Goal: Transaction & Acquisition: Obtain resource

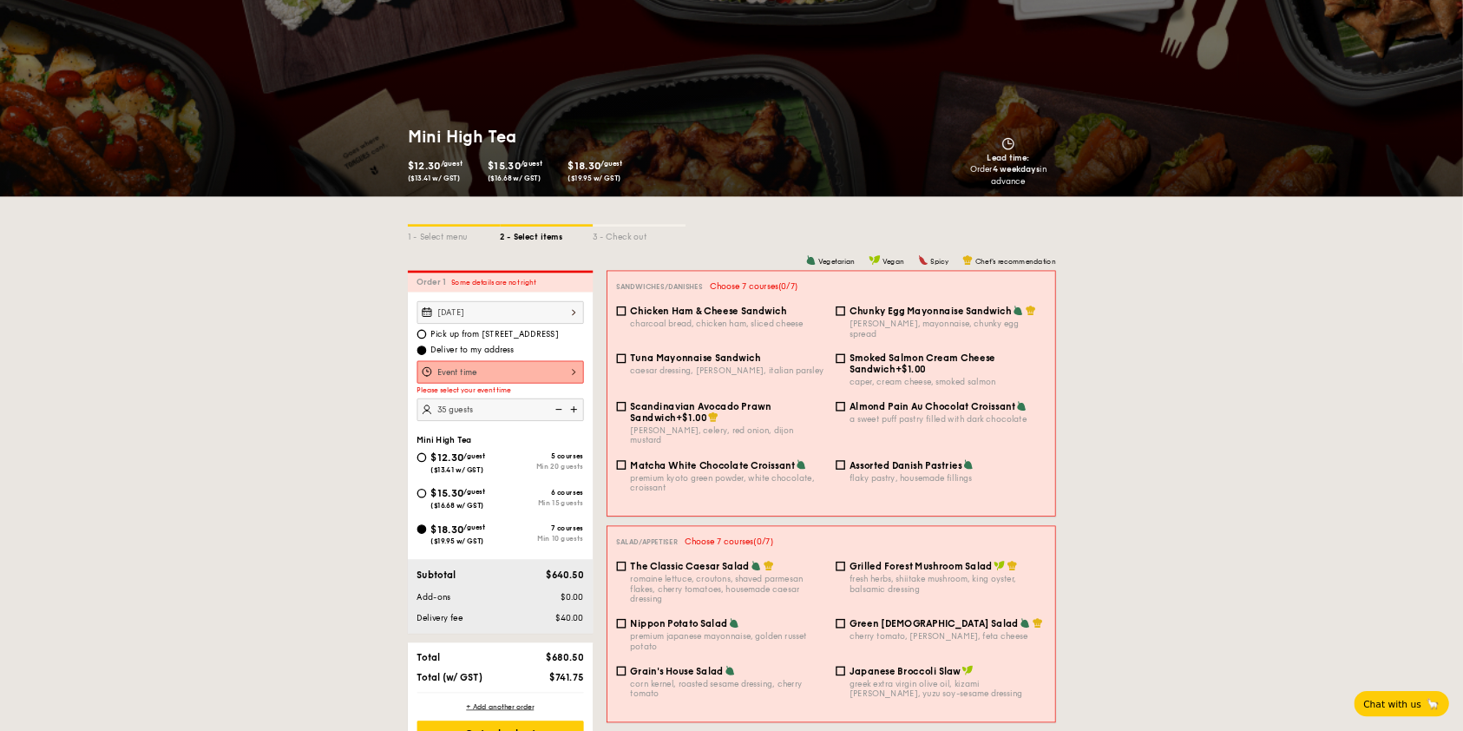
scroll to position [347, 0]
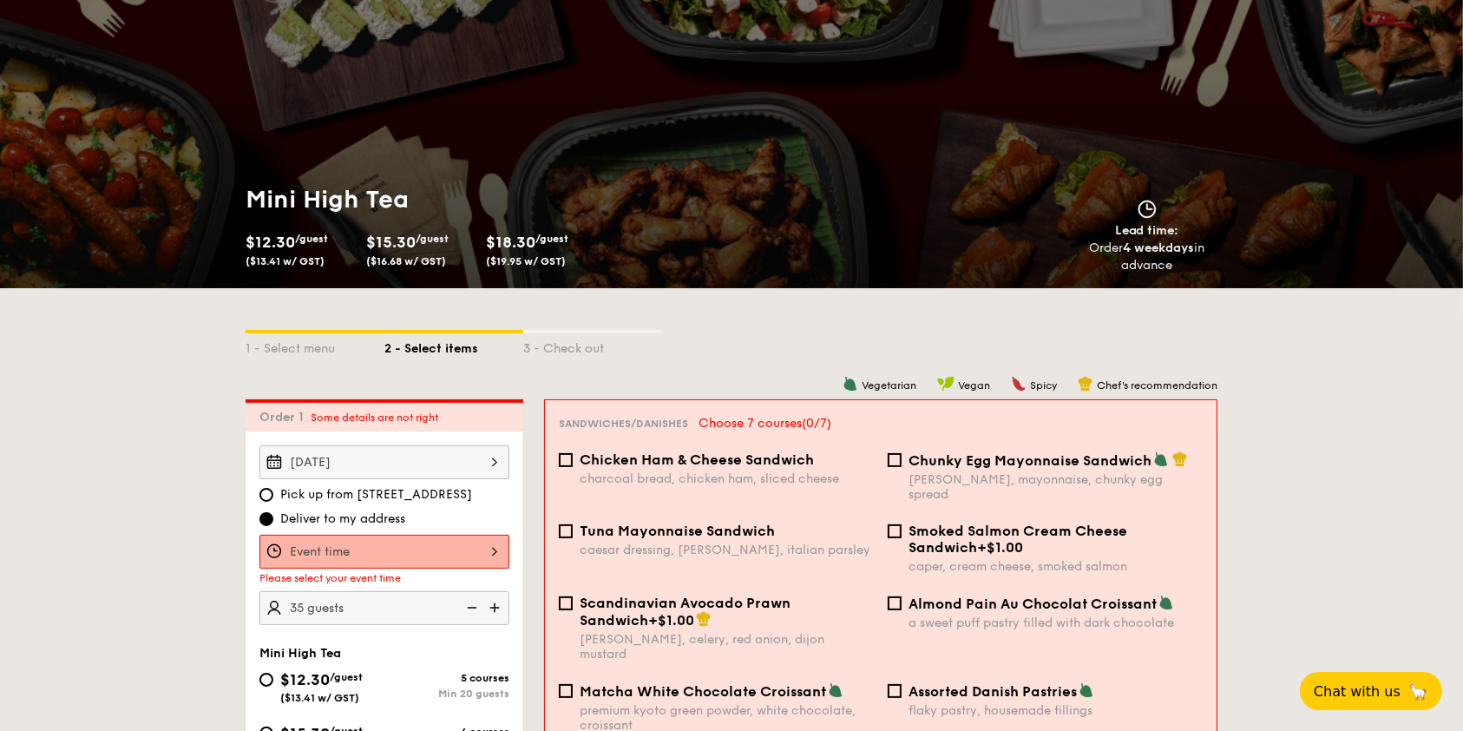
scroll to position [0, 0]
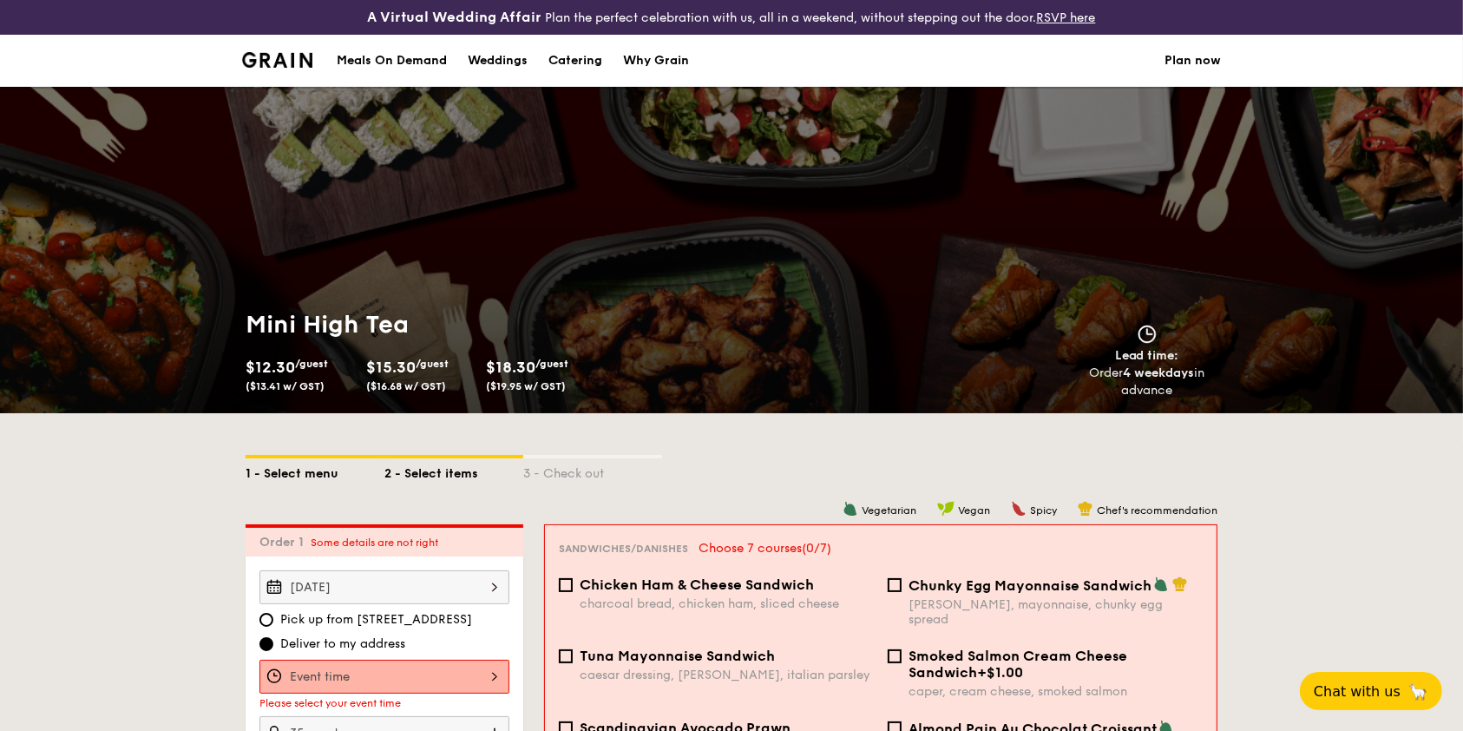
click at [288, 466] on div "1 - Select menu" at bounding box center [315, 470] width 139 height 24
select select
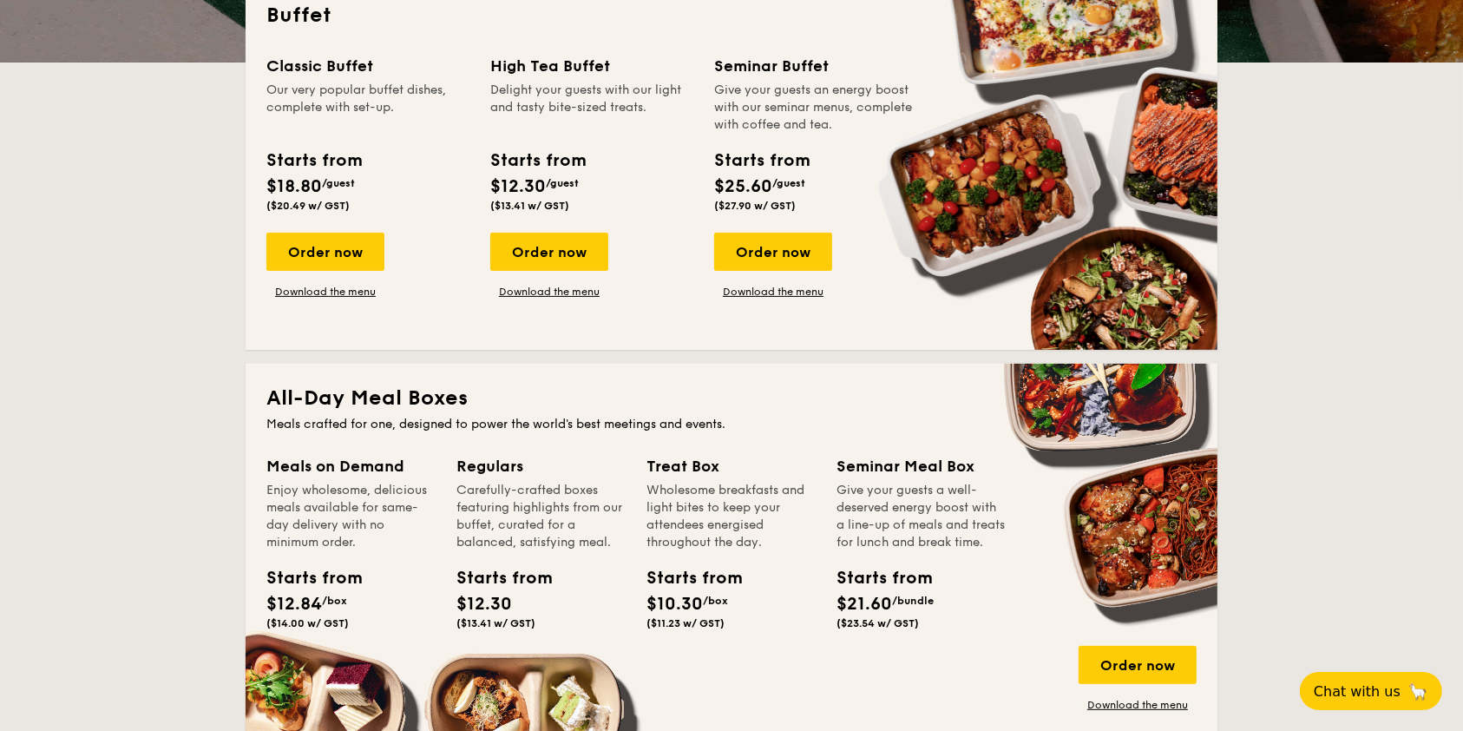
scroll to position [462, 0]
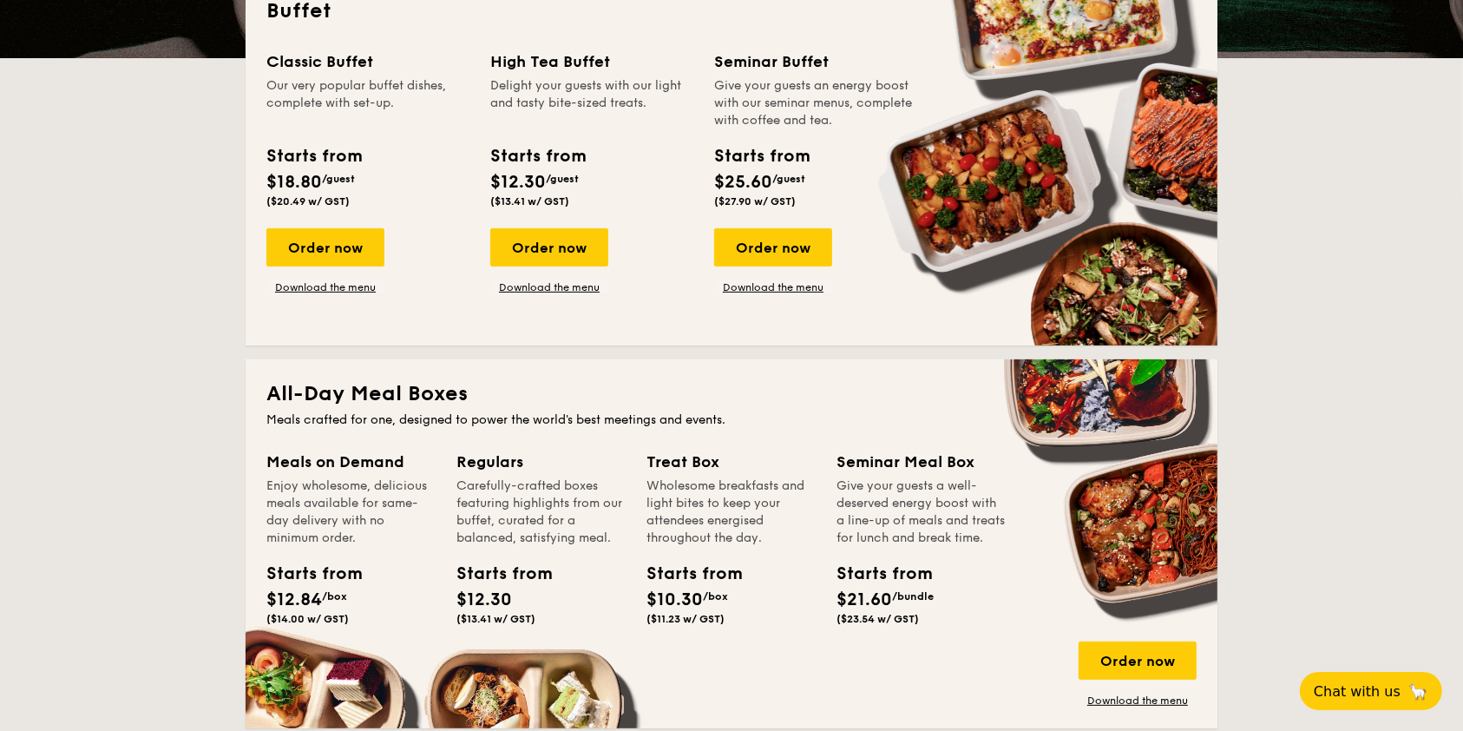
drag, startPoint x: 484, startPoint y: 59, endPoint x: 629, endPoint y: 60, distance: 144.9
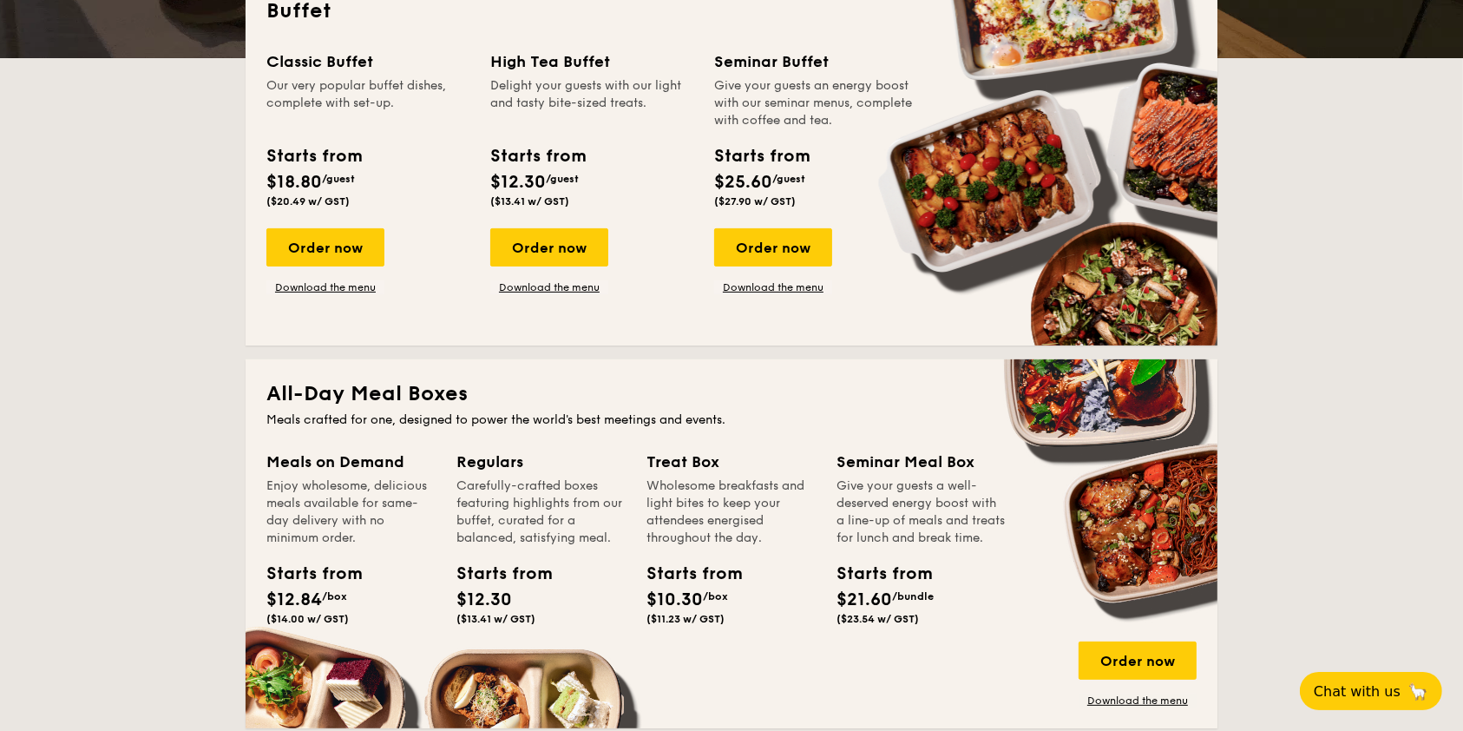
click at [629, 60] on div "Classic Buffet Our very popular buffet dishes, complete with set-up. Starts fro…" at bounding box center [731, 186] width 930 height 275
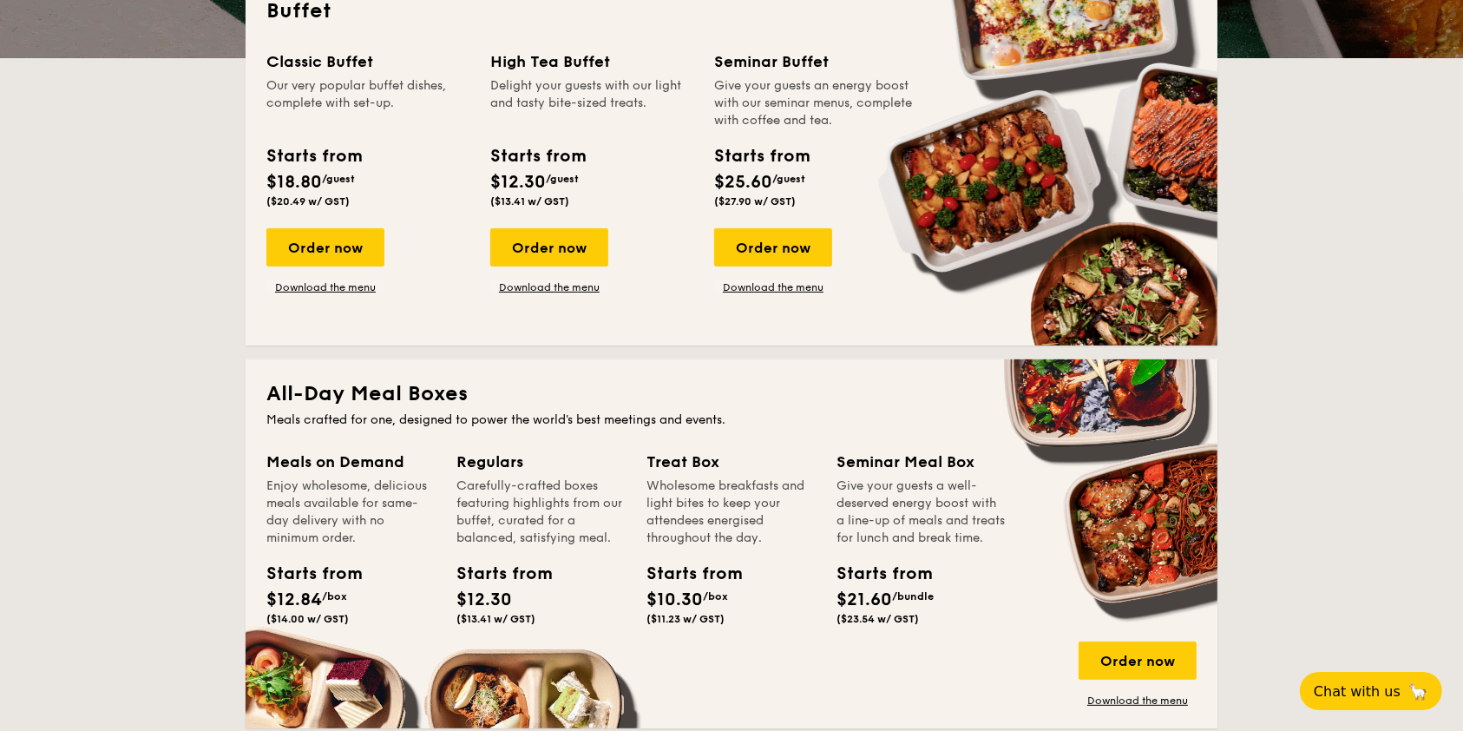
click at [629, 60] on div "High Tea Buffet" at bounding box center [591, 61] width 203 height 24
drag, startPoint x: 620, startPoint y: 58, endPoint x: 493, endPoint y: 60, distance: 127.6
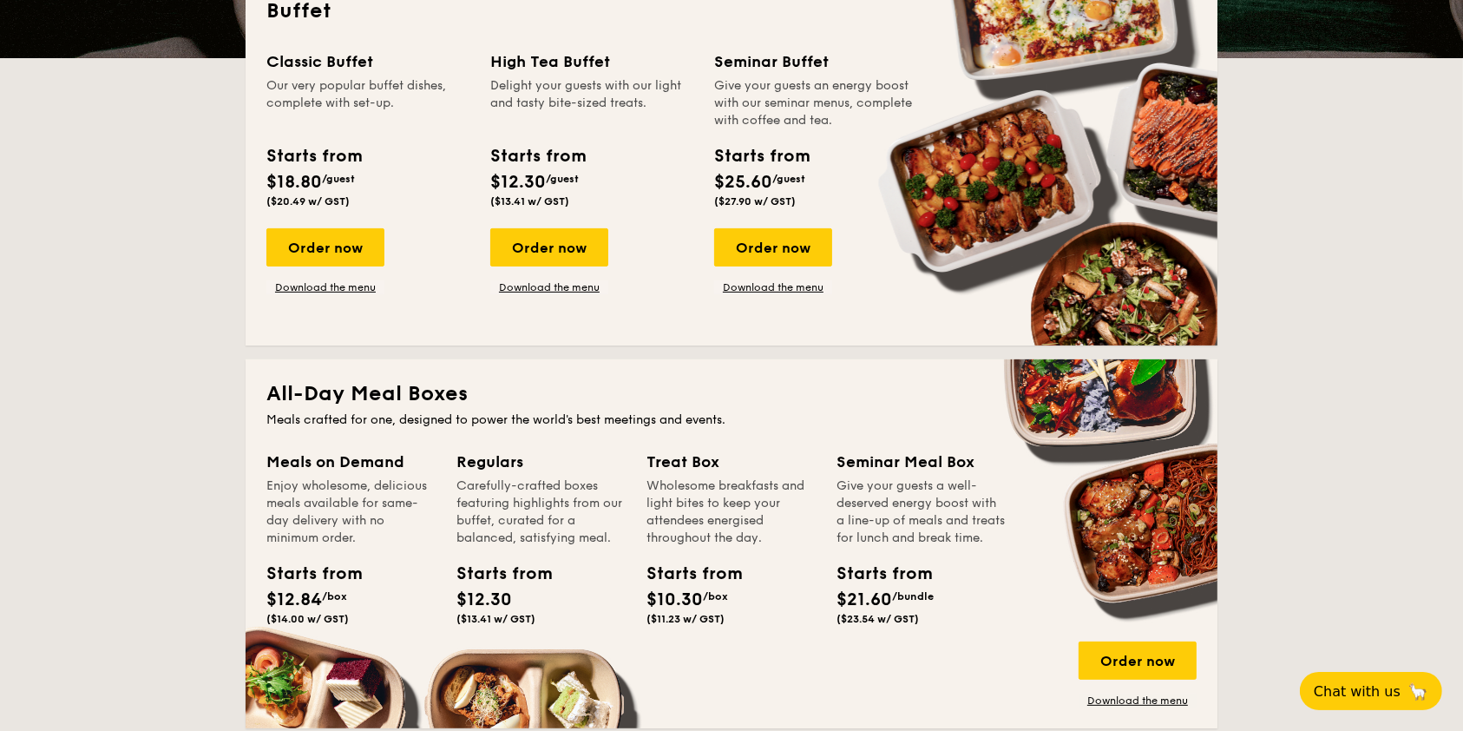
click at [490, 59] on div "High Tea Buffet" at bounding box center [591, 61] width 203 height 24
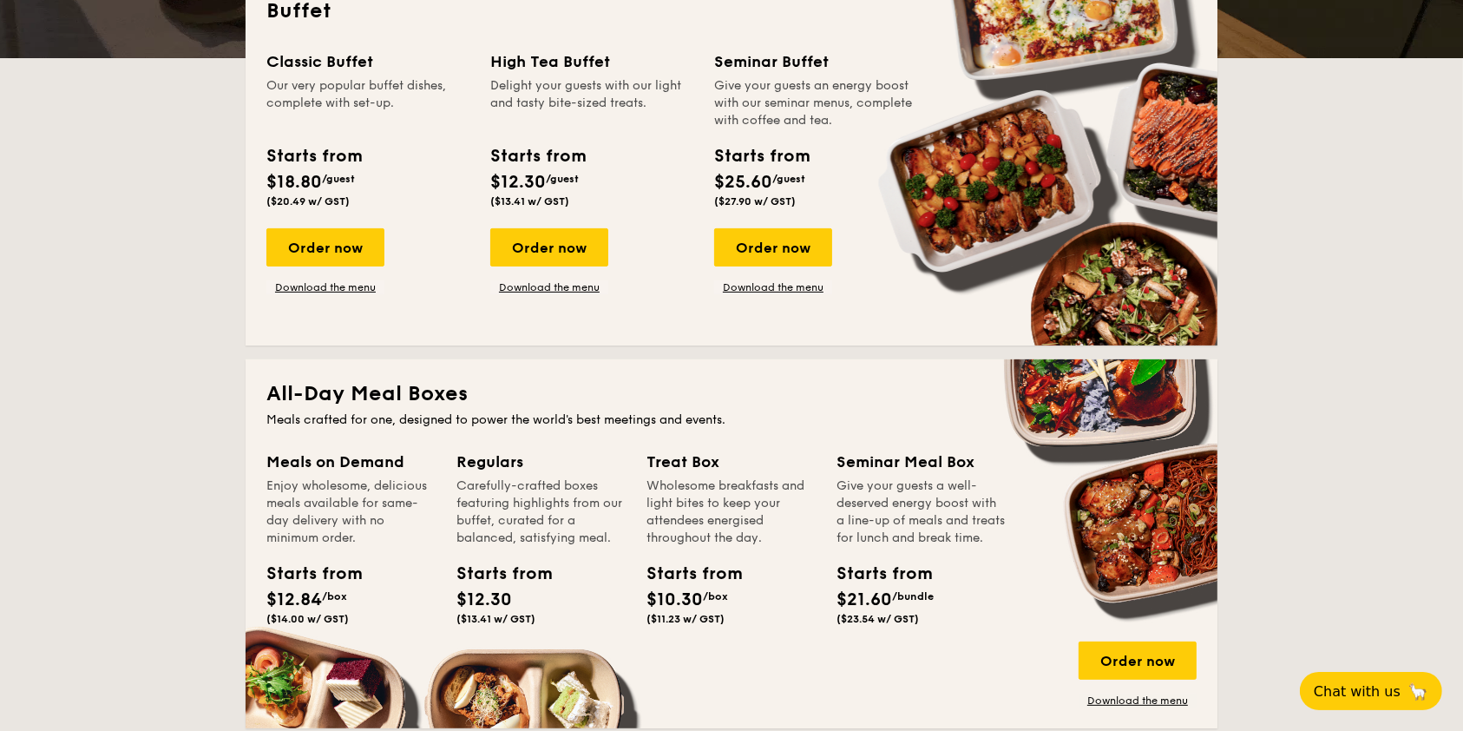
copy div "High Tea Buffet"
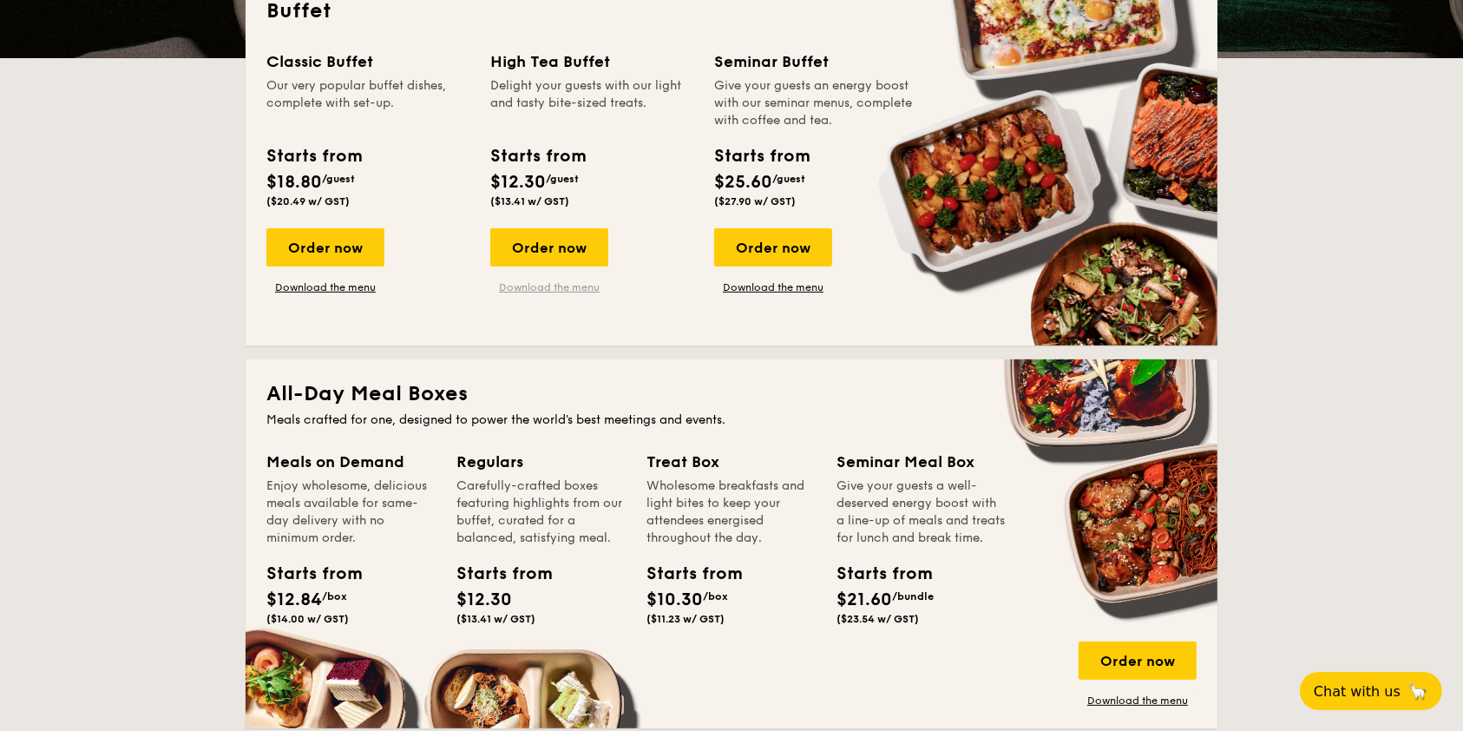
click at [557, 283] on link "Download the menu" at bounding box center [549, 287] width 118 height 14
